Goal: Transaction & Acquisition: Book appointment/travel/reservation

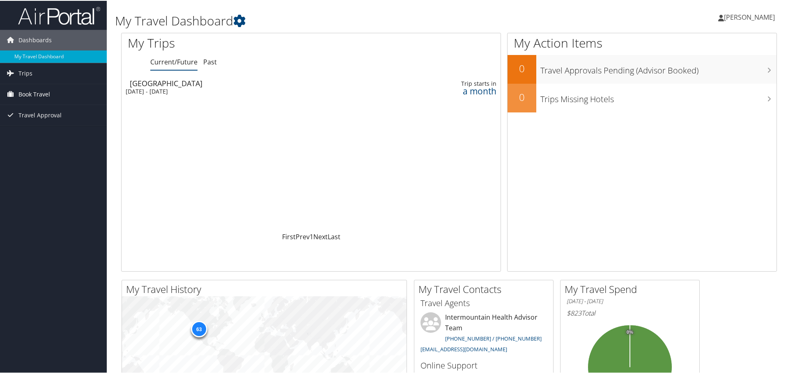
click at [46, 94] on span "Book Travel" at bounding box center [34, 93] width 32 height 21
click at [43, 135] on link "Book/Manage Online Trips" at bounding box center [53, 134] width 107 height 12
